Goal: Check status: Check status

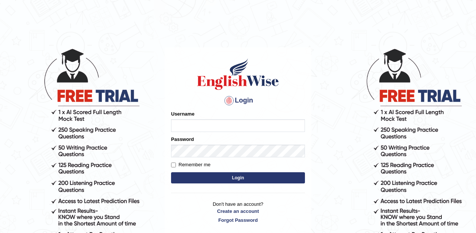
scroll to position [32, 0]
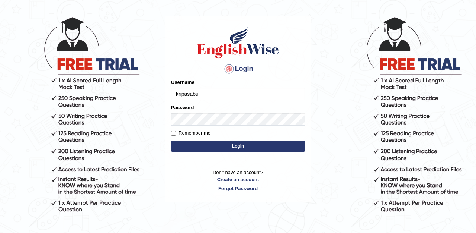
type input "kripasabu"
click at [207, 148] on button "Login" at bounding box center [238, 145] width 134 height 11
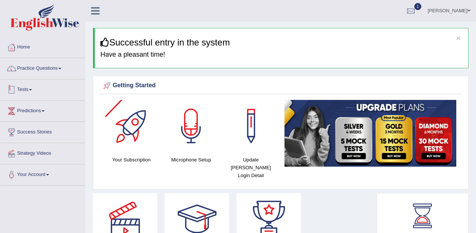
click at [22, 87] on link "Tests" at bounding box center [42, 88] width 85 height 19
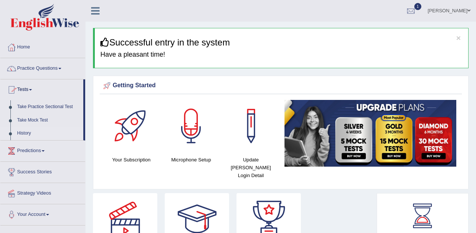
click at [26, 134] on link "History" at bounding box center [49, 133] width 70 height 13
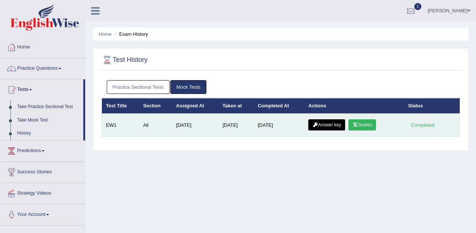
click at [365, 128] on link "Scores" at bounding box center [363, 124] width 28 height 11
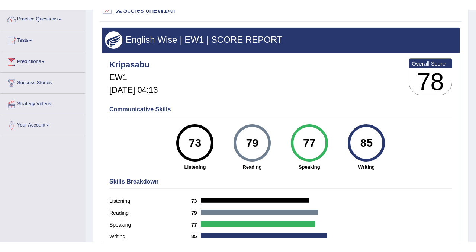
scroll to position [58, 0]
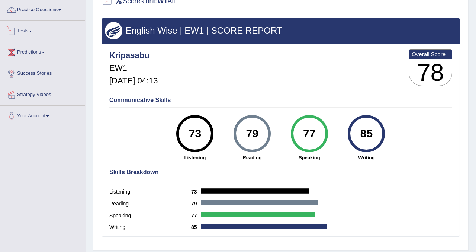
click at [34, 28] on link "Tests" at bounding box center [42, 30] width 85 height 19
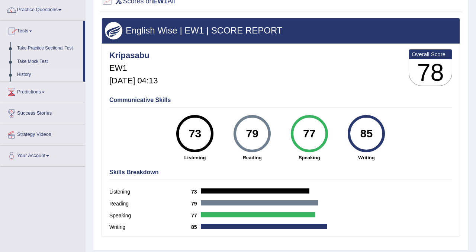
click at [28, 74] on link "History" at bounding box center [49, 74] width 70 height 13
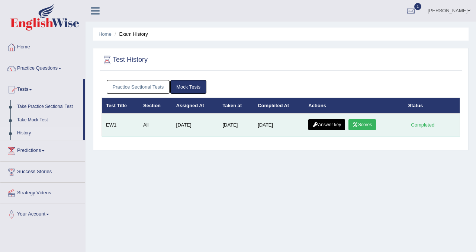
click at [331, 124] on link "Answer key" at bounding box center [326, 124] width 37 height 11
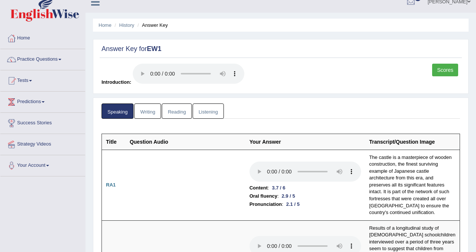
scroll to position [12, 0]
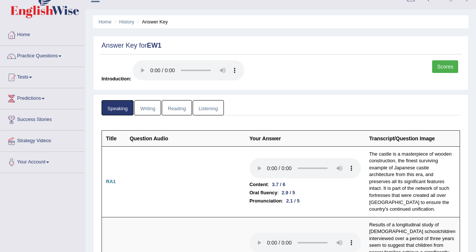
click at [148, 105] on link "Writing" at bounding box center [147, 107] width 27 height 15
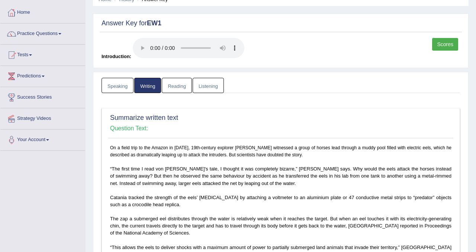
scroll to position [0, 0]
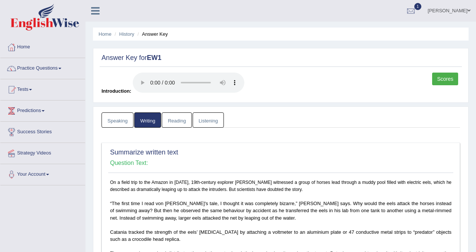
click at [187, 126] on link "Reading" at bounding box center [177, 119] width 30 height 15
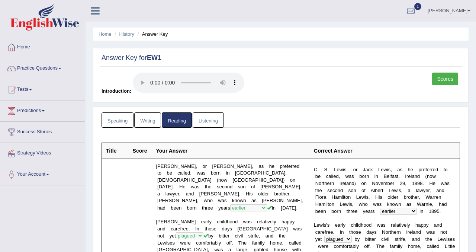
click at [206, 118] on link "Listening" at bounding box center [208, 119] width 31 height 15
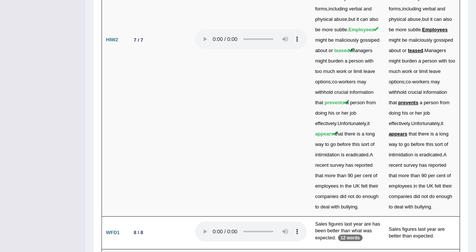
scroll to position [2831, 0]
